Goal: Transaction & Acquisition: Purchase product/service

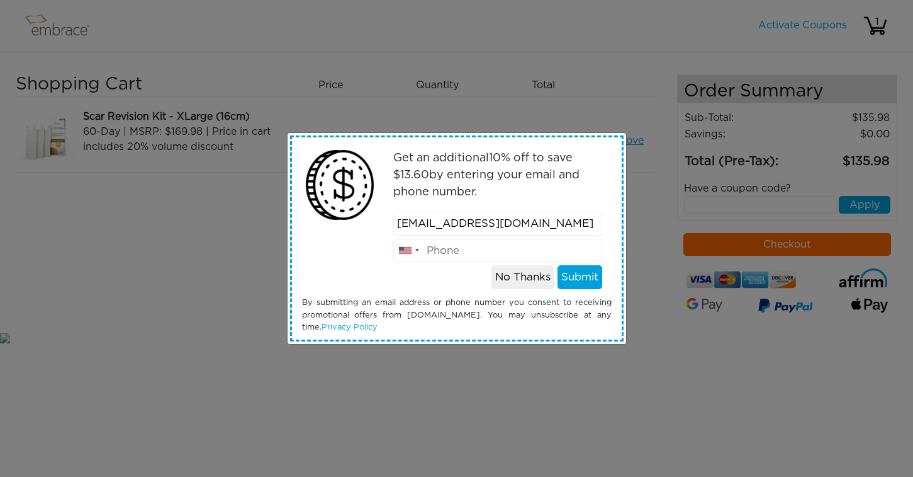
type input "minhardy@gmail.com"
type input "4045508050"
click at [577, 274] on button "Submit" at bounding box center [580, 277] width 45 height 24
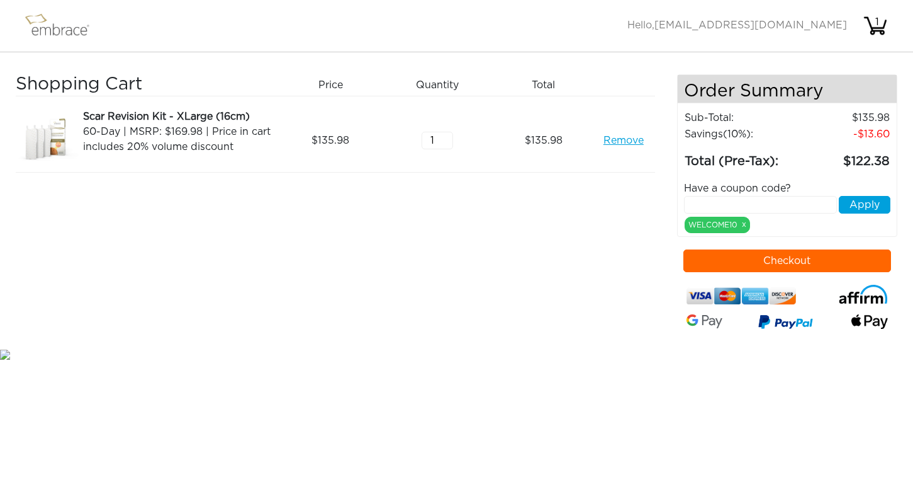
click at [769, 257] on button "Checkout" at bounding box center [788, 260] width 208 height 23
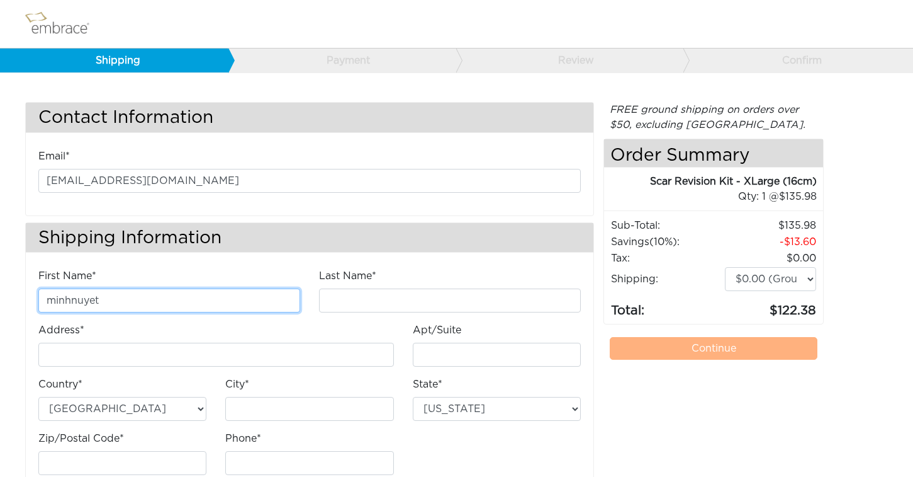
type input "minhnuyet"
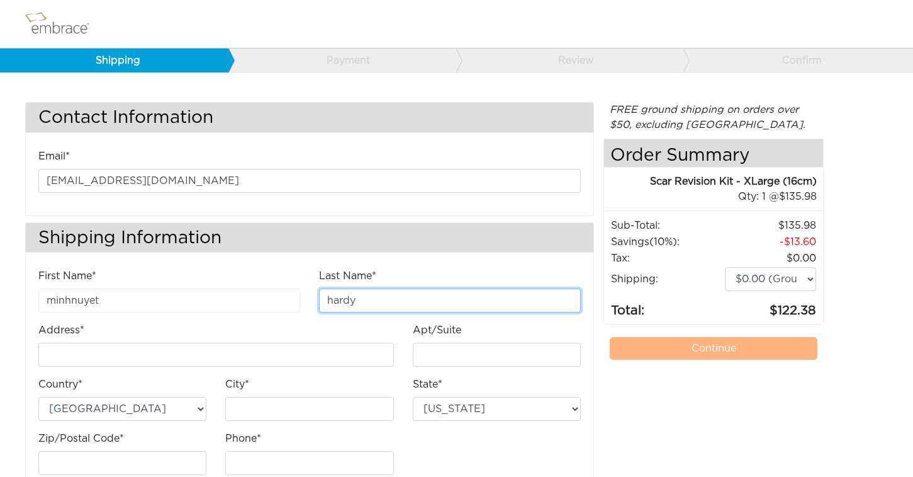
type input "hardy"
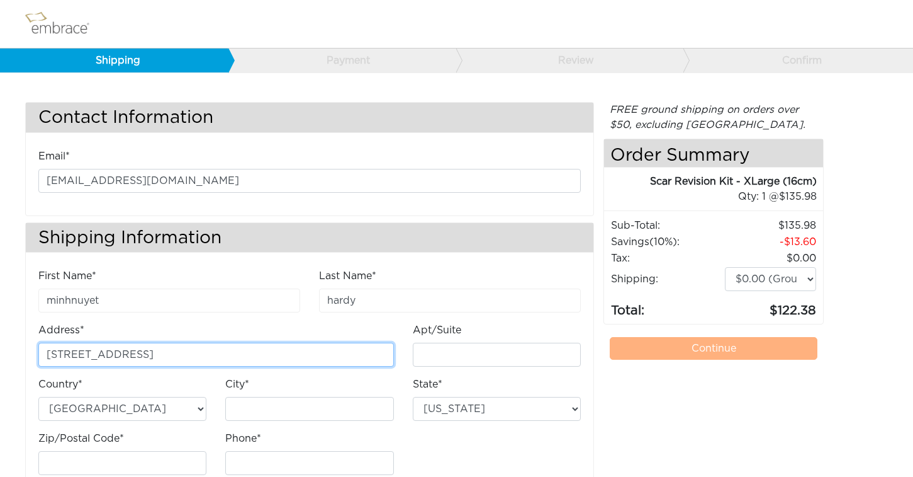
type input "3235 Roswell Rd NE"
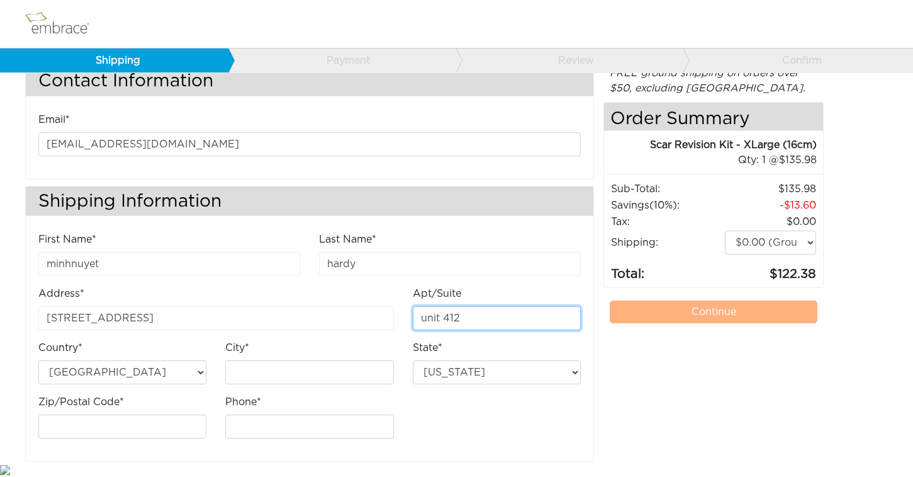
scroll to position [36, 0]
type input "unit 412"
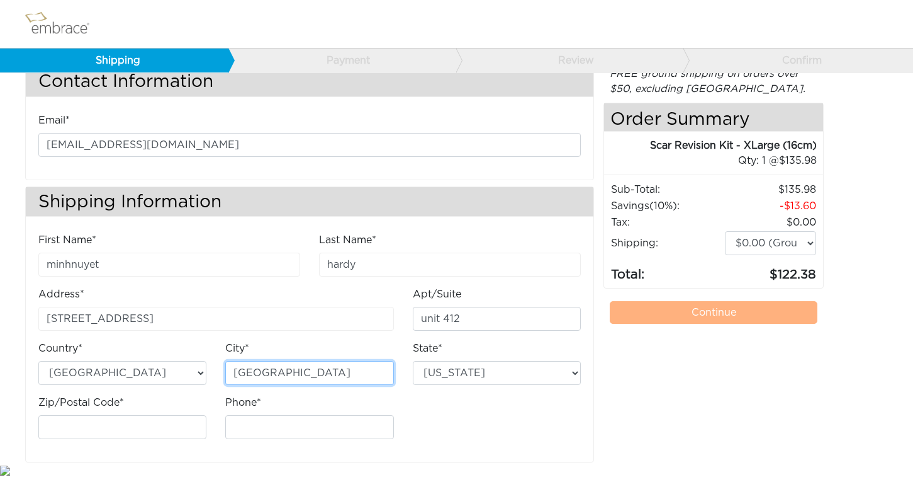
type input "[GEOGRAPHIC_DATA]"
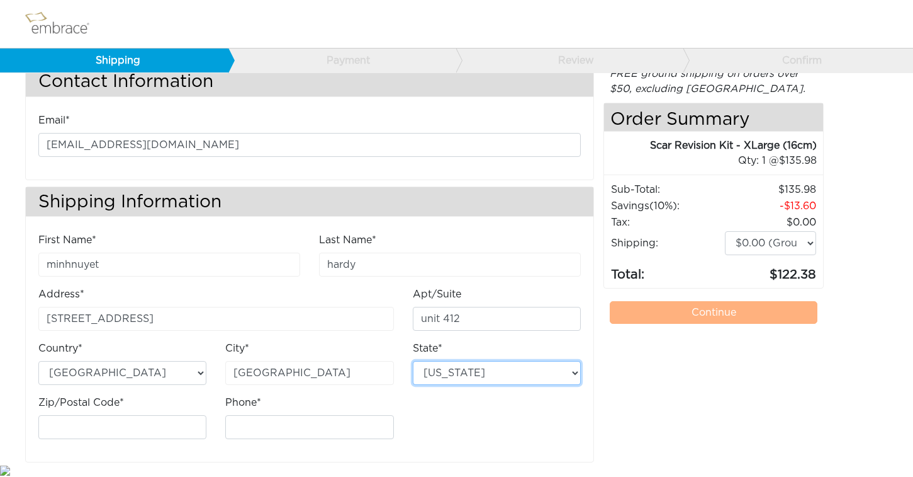
select select "GA"
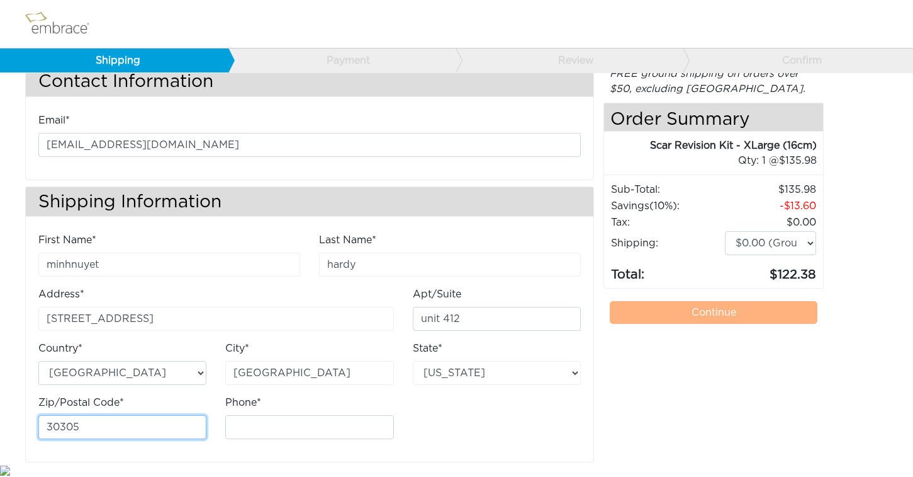
type input "30305"
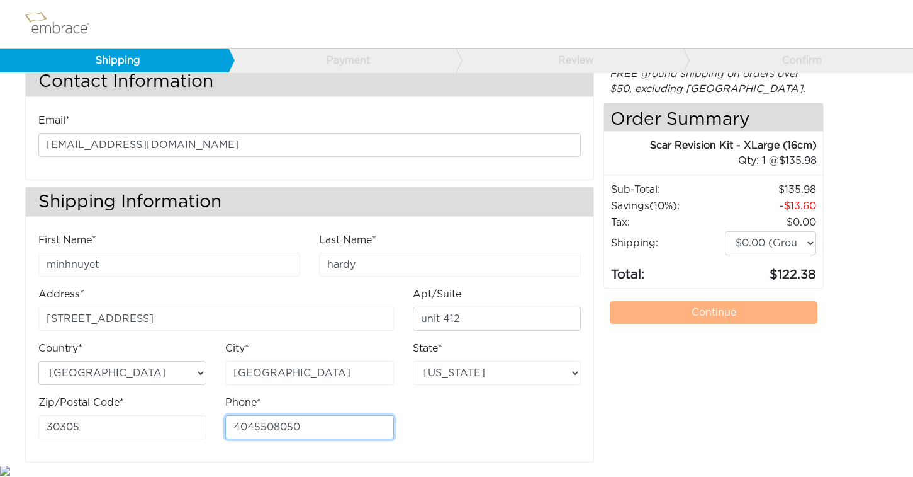
type input "4045508050"
click at [517, 336] on div "Apt/Suite unit 412" at bounding box center [497, 313] width 187 height 54
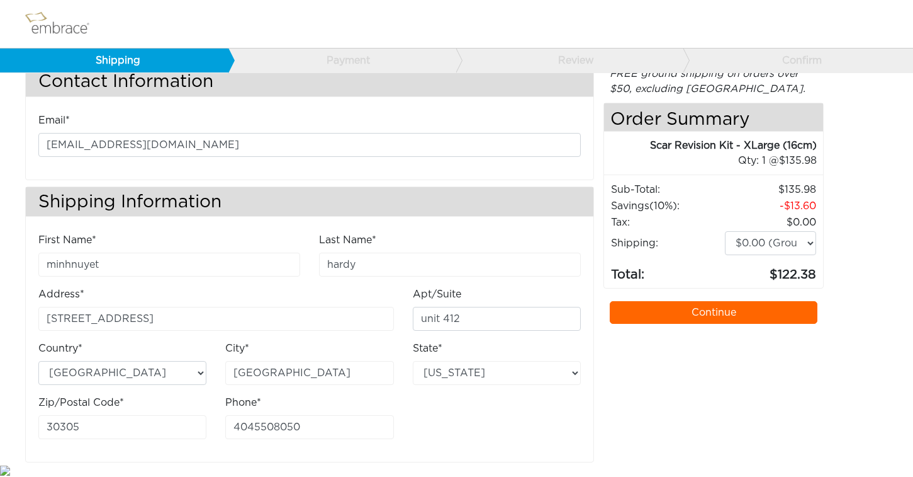
click at [663, 312] on link "Continue" at bounding box center [714, 312] width 208 height 23
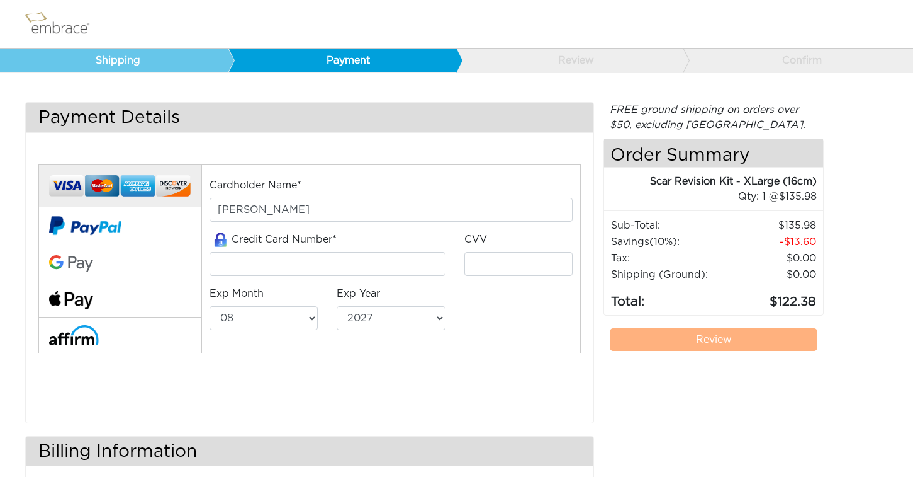
select select "8"
select select "2027"
click at [274, 268] on input "tel" at bounding box center [328, 264] width 236 height 24
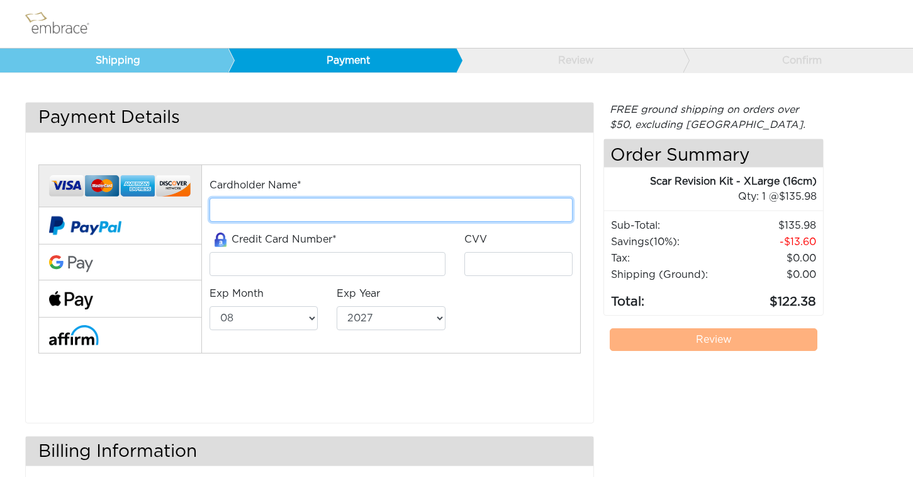
type input "[PERSON_NAME]"
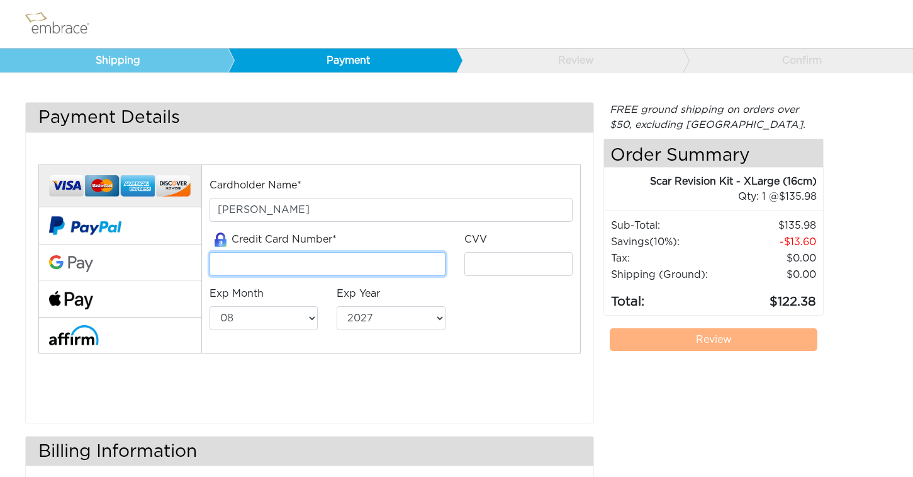
type input "372399912466006"
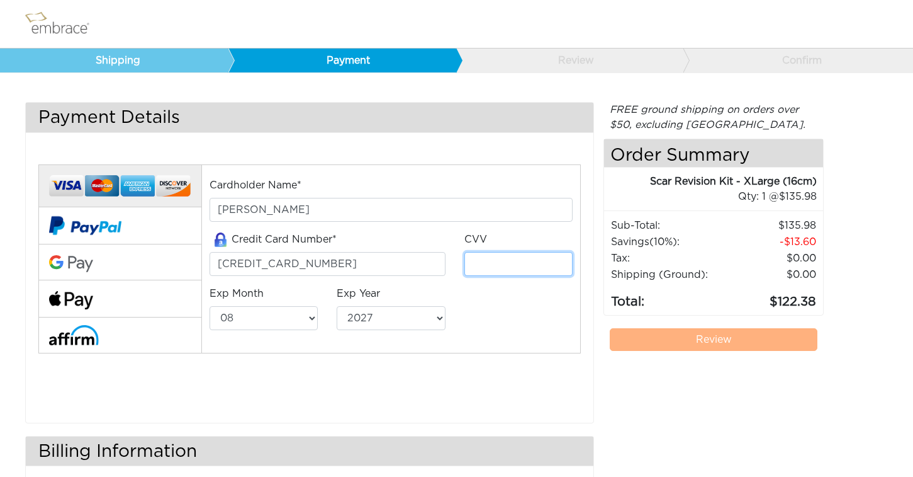
type input "0028"
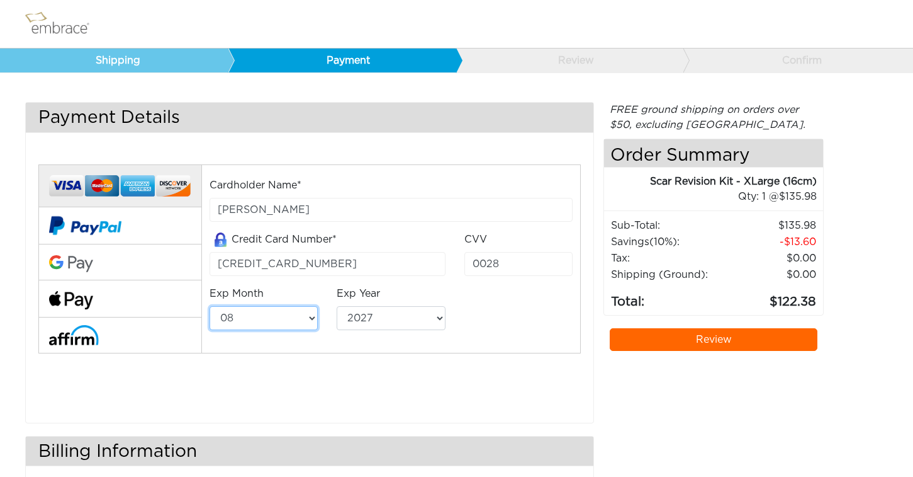
select select "11"
select select "2029"
click at [500, 319] on div "Cardholder Name* Minhnuyet Hardy Credit Card Number* 372399912466006 CVV 0028 E…" at bounding box center [391, 259] width 382 height 163
click at [709, 337] on link "Review" at bounding box center [714, 339] width 208 height 23
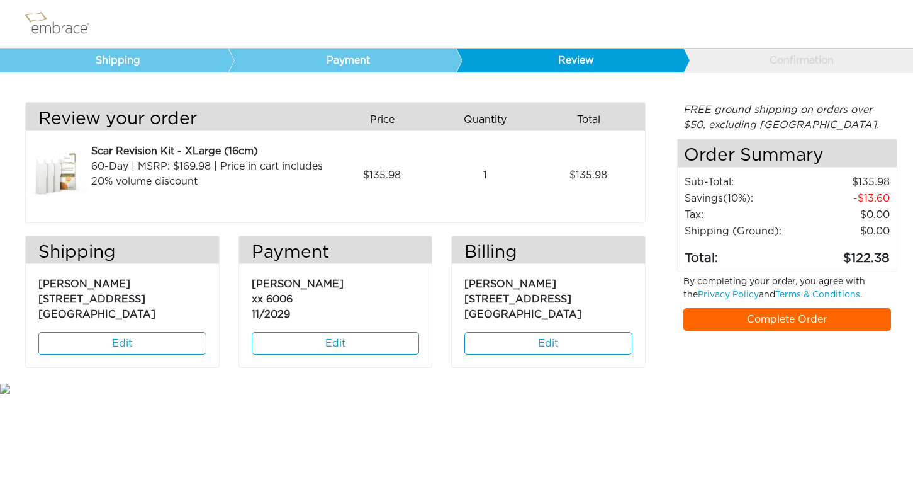
click at [545, 341] on link "Edit" at bounding box center [549, 343] width 168 height 23
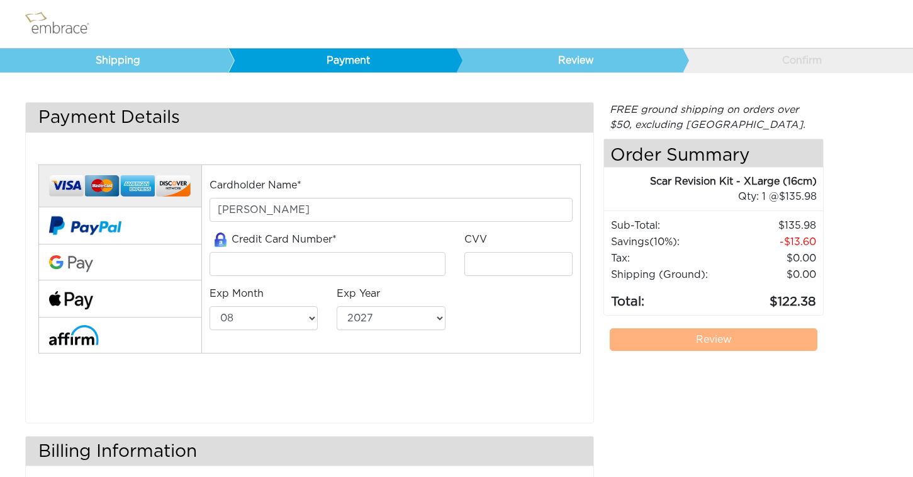
select select "8"
select select "2027"
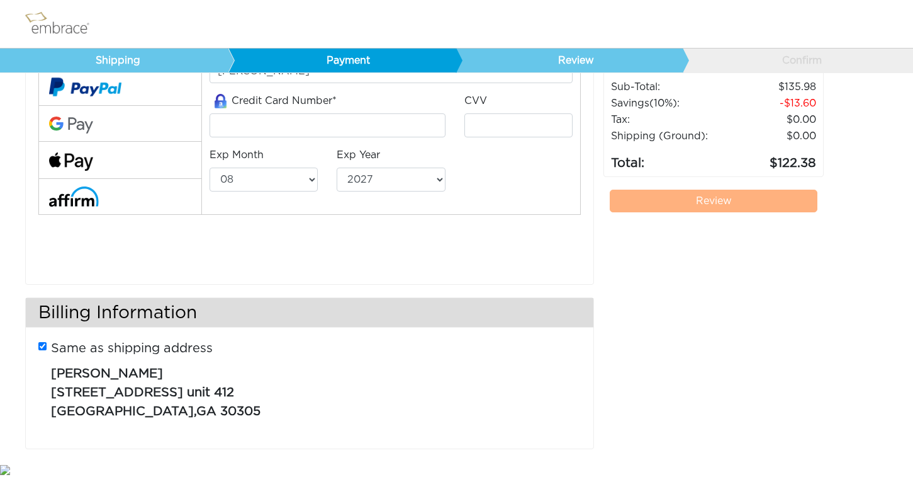
scroll to position [138, 0]
click at [43, 343] on input "Same as shipping address" at bounding box center [42, 346] width 8 height 8
checkbox input "false"
select select "AL"
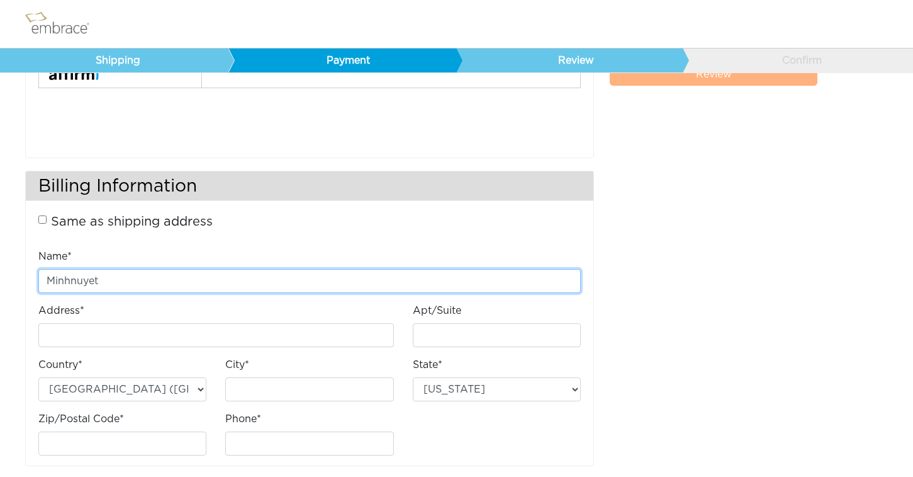
scroll to position [266, 0]
type input "[PERSON_NAME]"
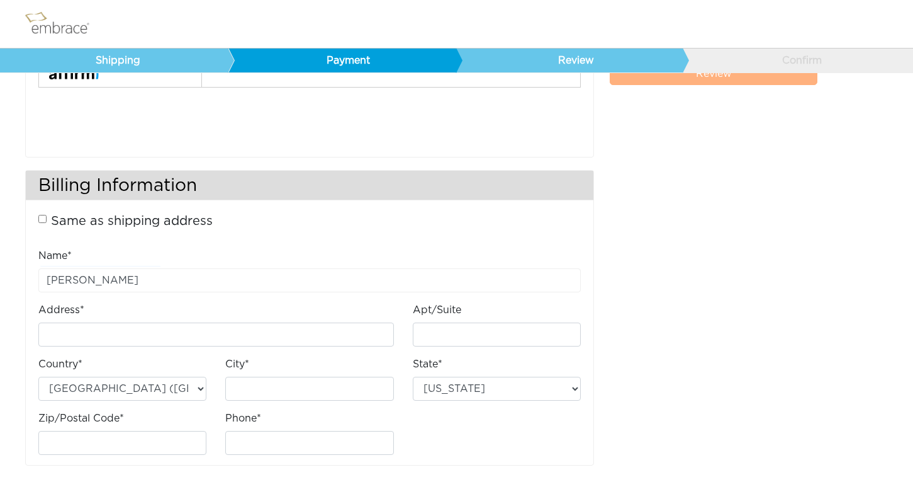
click at [292, 310] on div "Address*" at bounding box center [216, 324] width 356 height 44
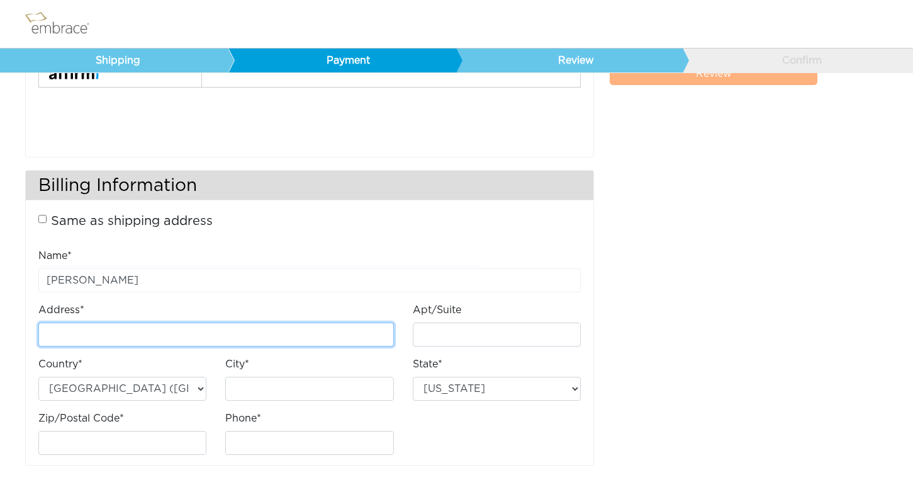
click at [64, 344] on input "Address*" at bounding box center [216, 334] width 356 height 24
type input "[STREET_ADDRESS]"
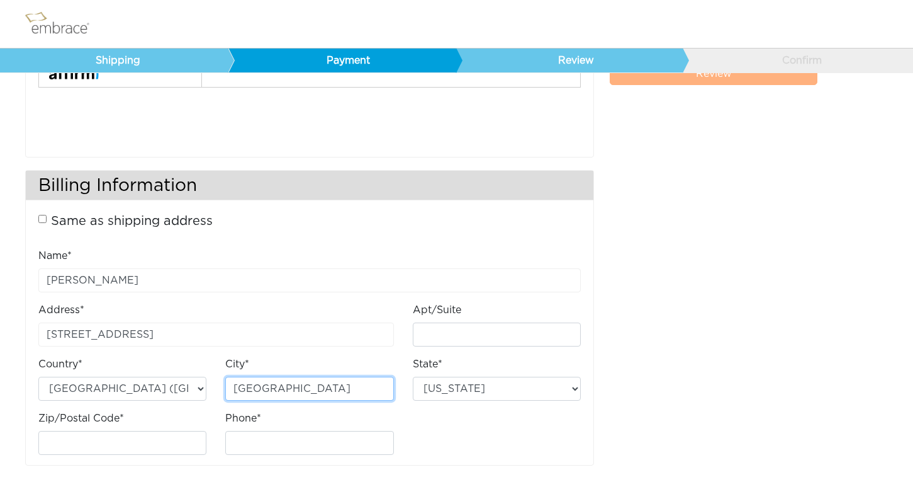
type input "Atlanta"
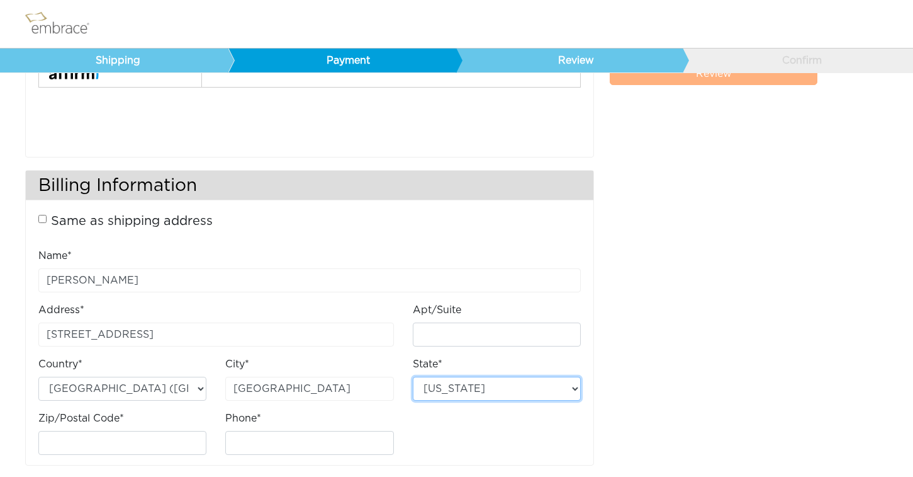
select select "GA"
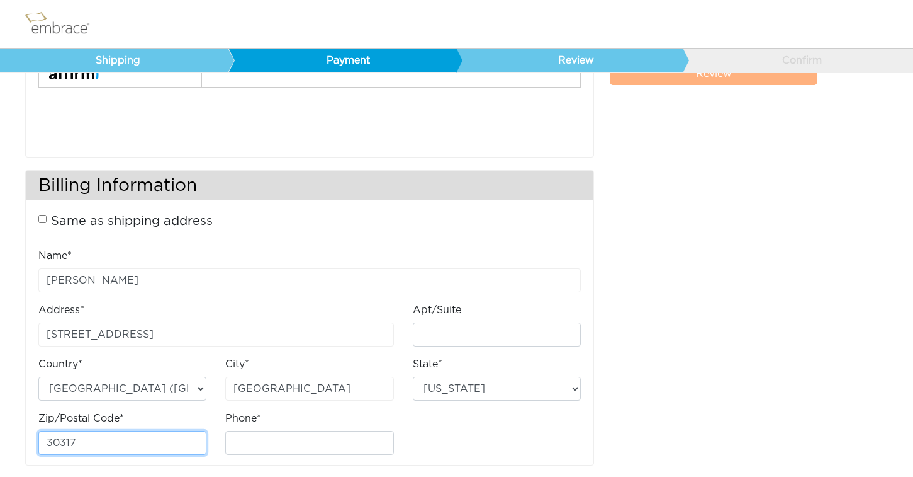
type input "30317"
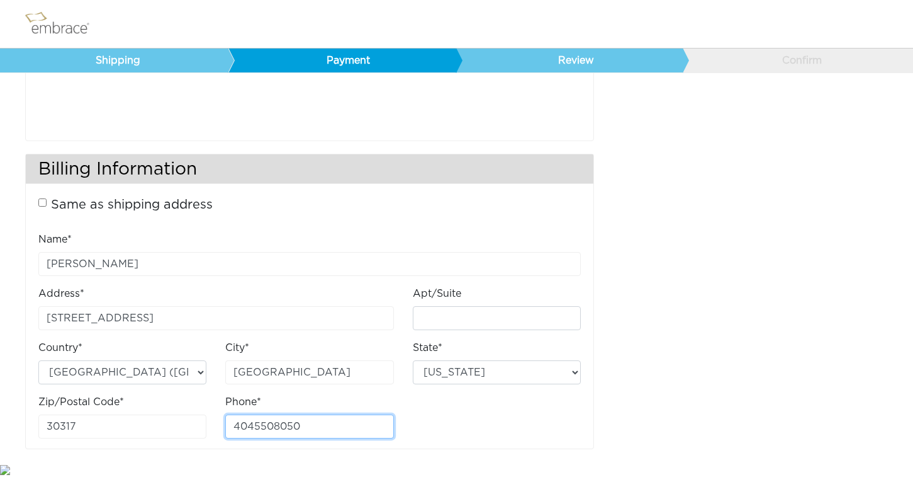
scroll to position [281, 0]
click at [383, 416] on input "4045508050" at bounding box center [309, 427] width 168 height 24
type input "4045508050"
click at [381, 387] on div "City* Atlanta" at bounding box center [309, 368] width 187 height 54
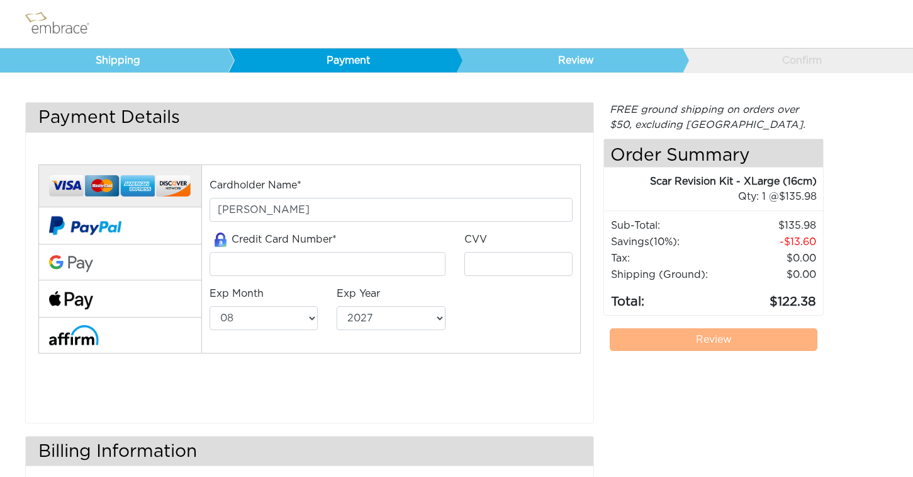
scroll to position [0, 0]
select select "11"
select select "2029"
click at [296, 266] on input "tel" at bounding box center [328, 264] width 236 height 24
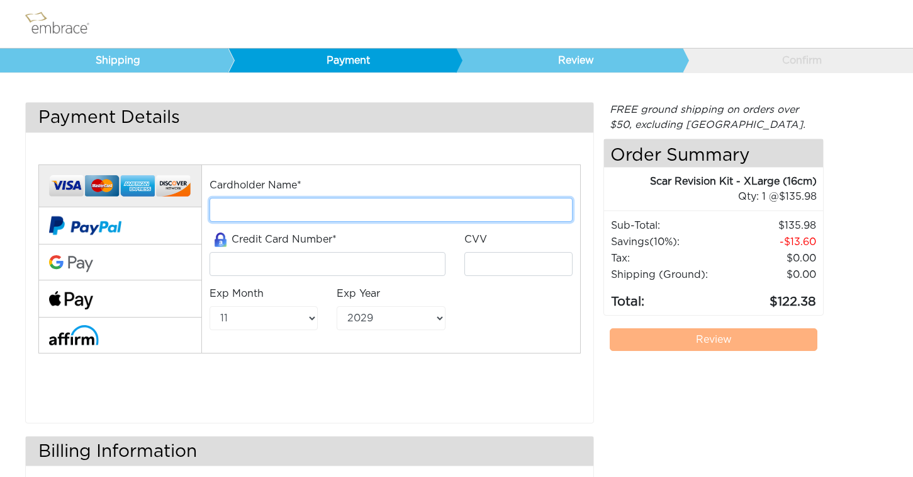
type input "[PERSON_NAME]"
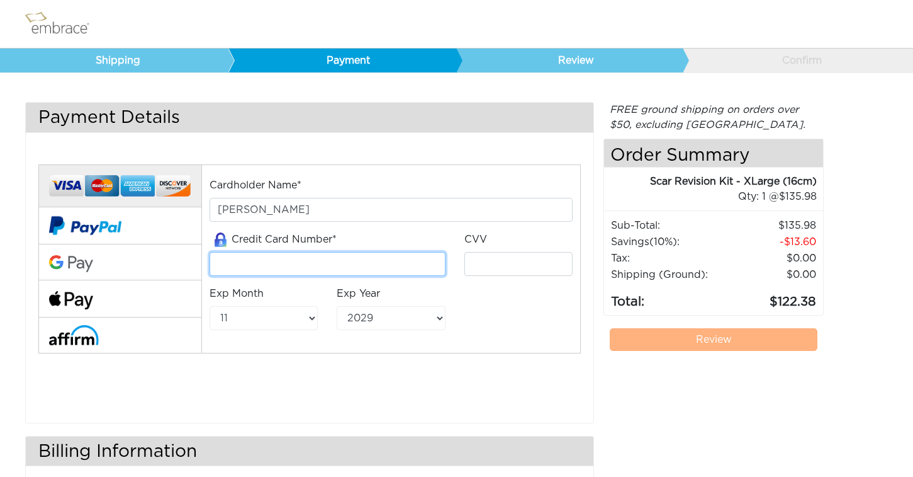
type input "372399912466006"
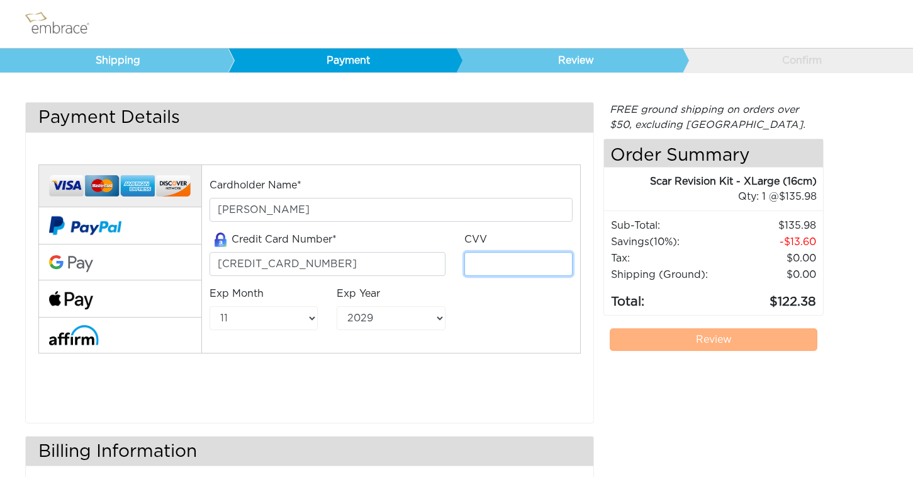
type input "0028"
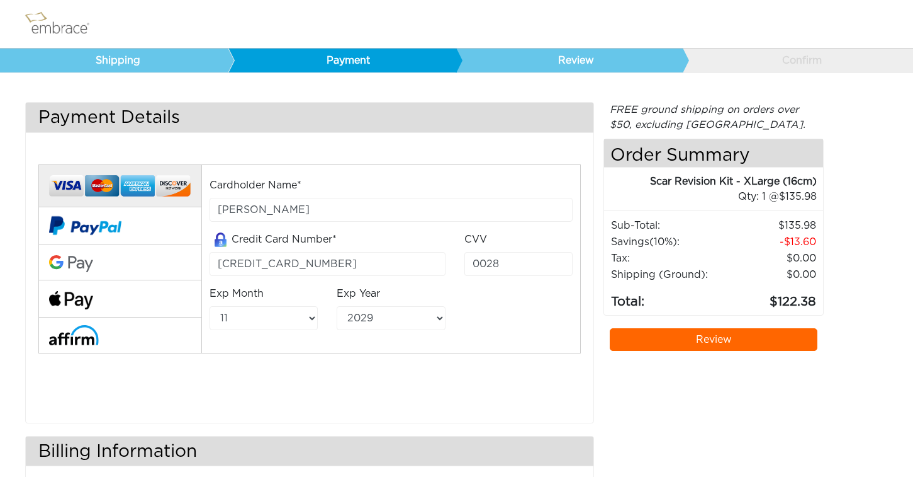
scroll to position [281, 0]
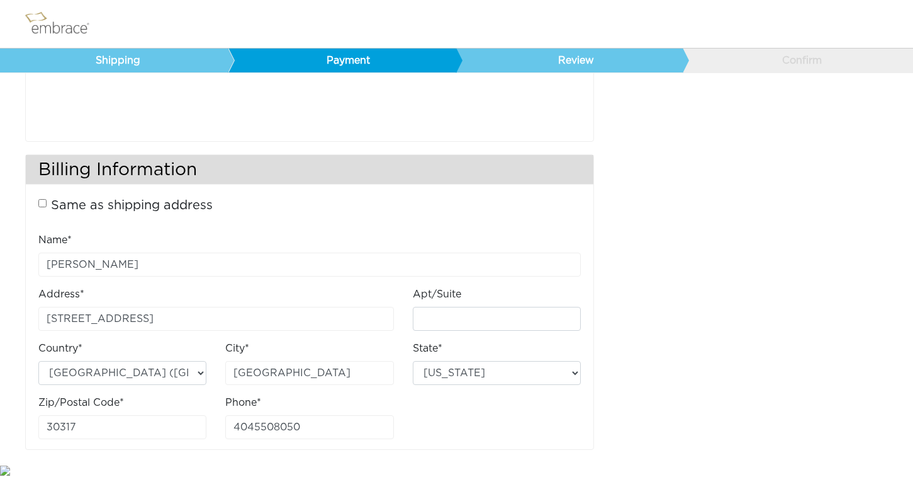
click at [353, 348] on div "City* Atlanta" at bounding box center [309, 363] width 168 height 44
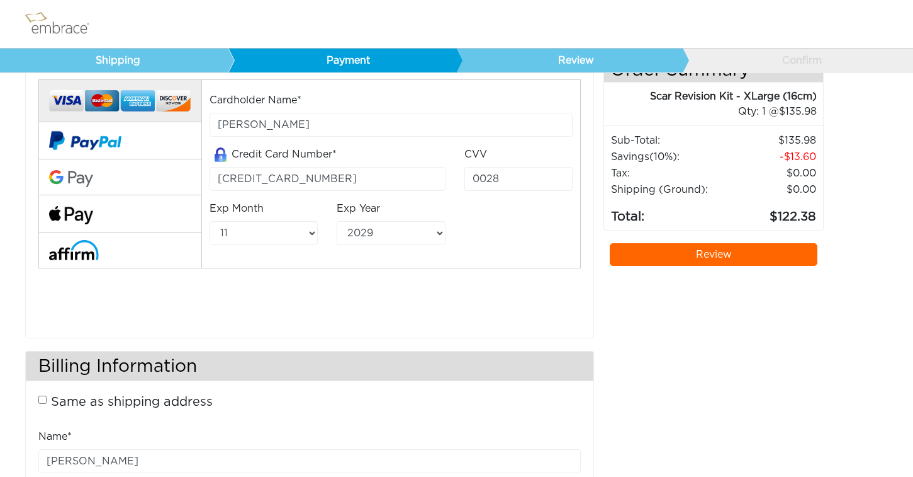
scroll to position [31, 0]
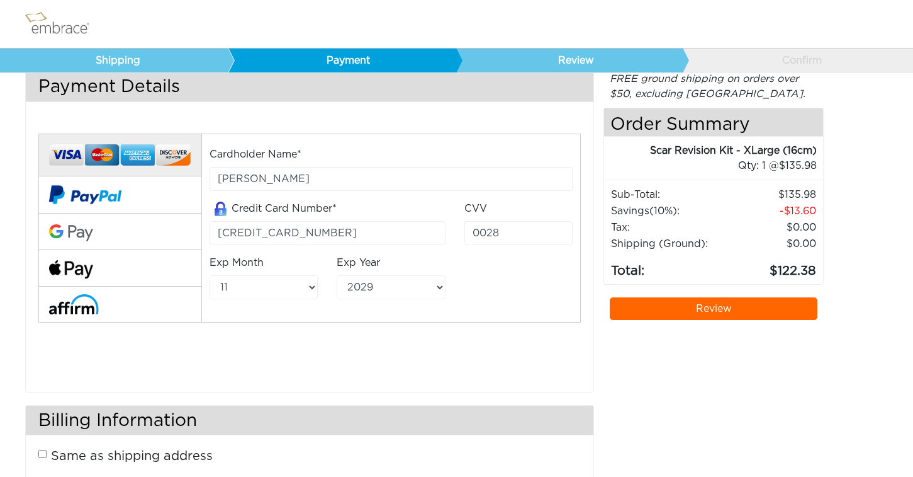
click at [709, 307] on link "Review" at bounding box center [714, 308] width 208 height 23
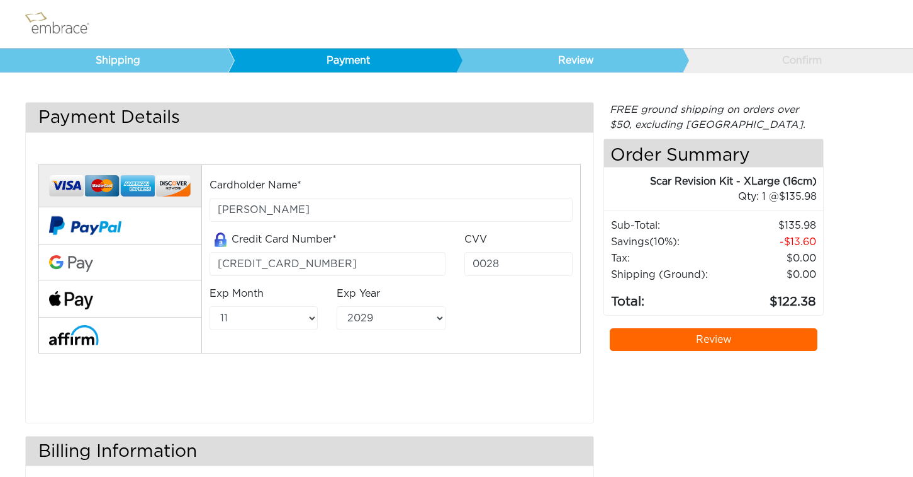
click at [694, 339] on link "Review" at bounding box center [714, 339] width 208 height 23
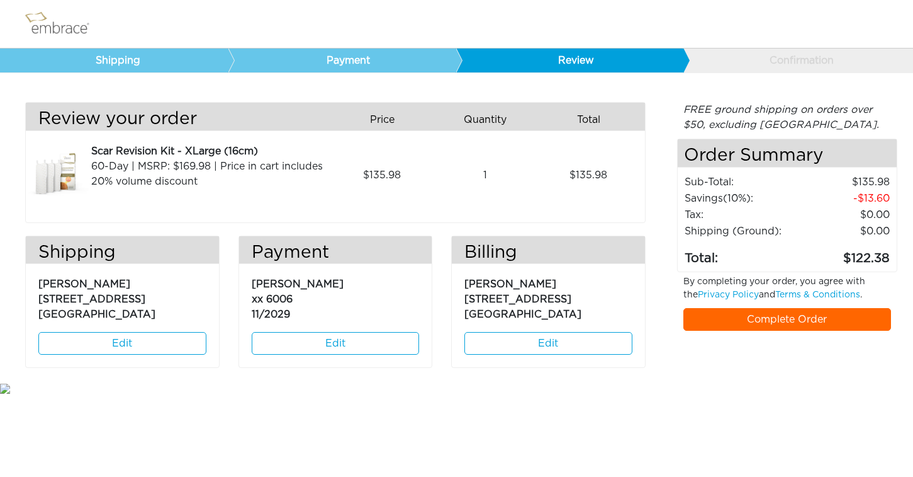
click at [776, 318] on link "Complete Order" at bounding box center [788, 319] width 208 height 23
